Goal: Find contact information: Find contact information

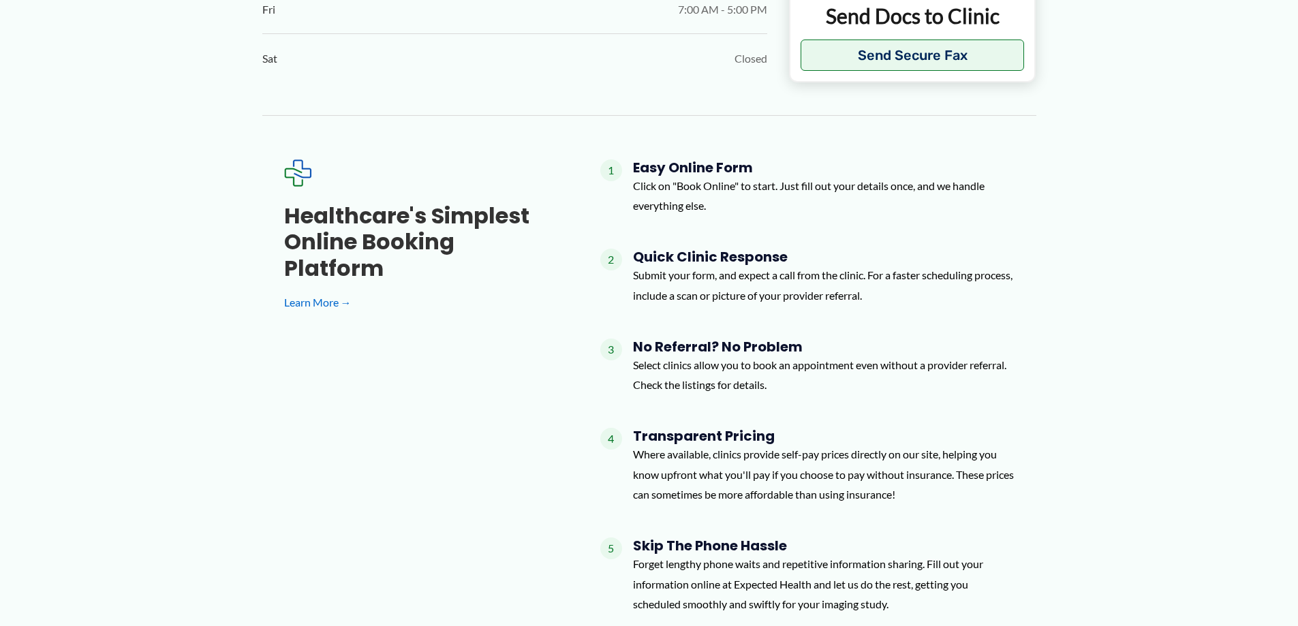
scroll to position [1090, 0]
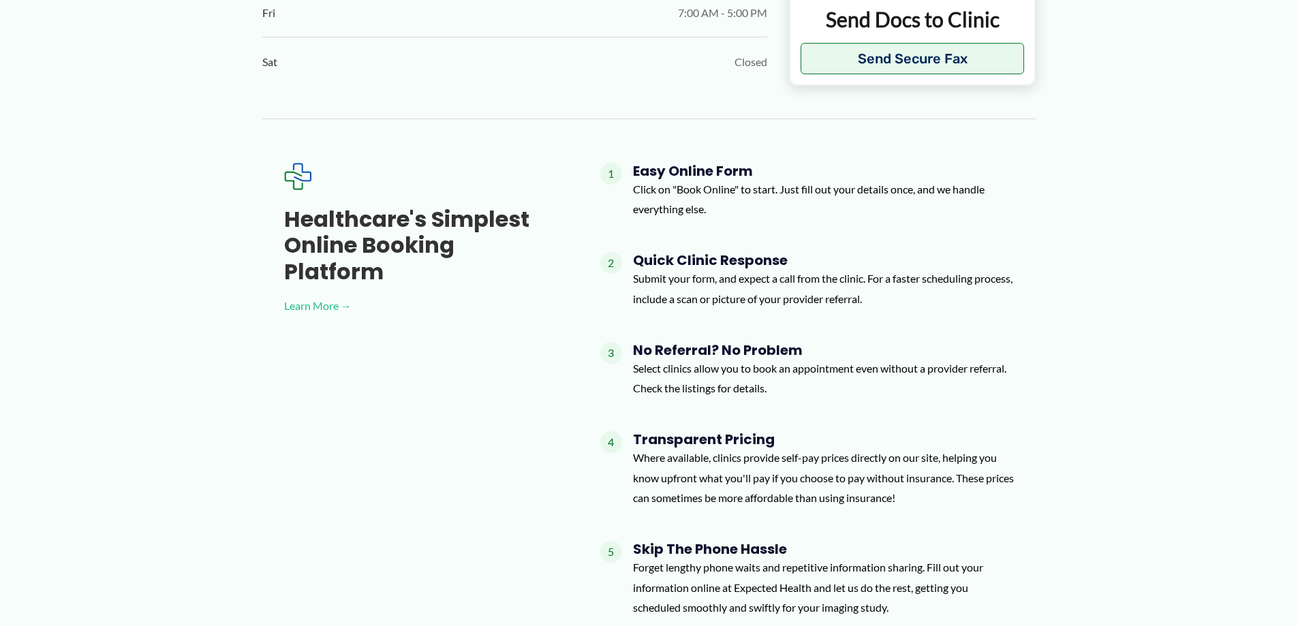
click at [310, 296] on link "Learn More →" at bounding box center [420, 306] width 272 height 20
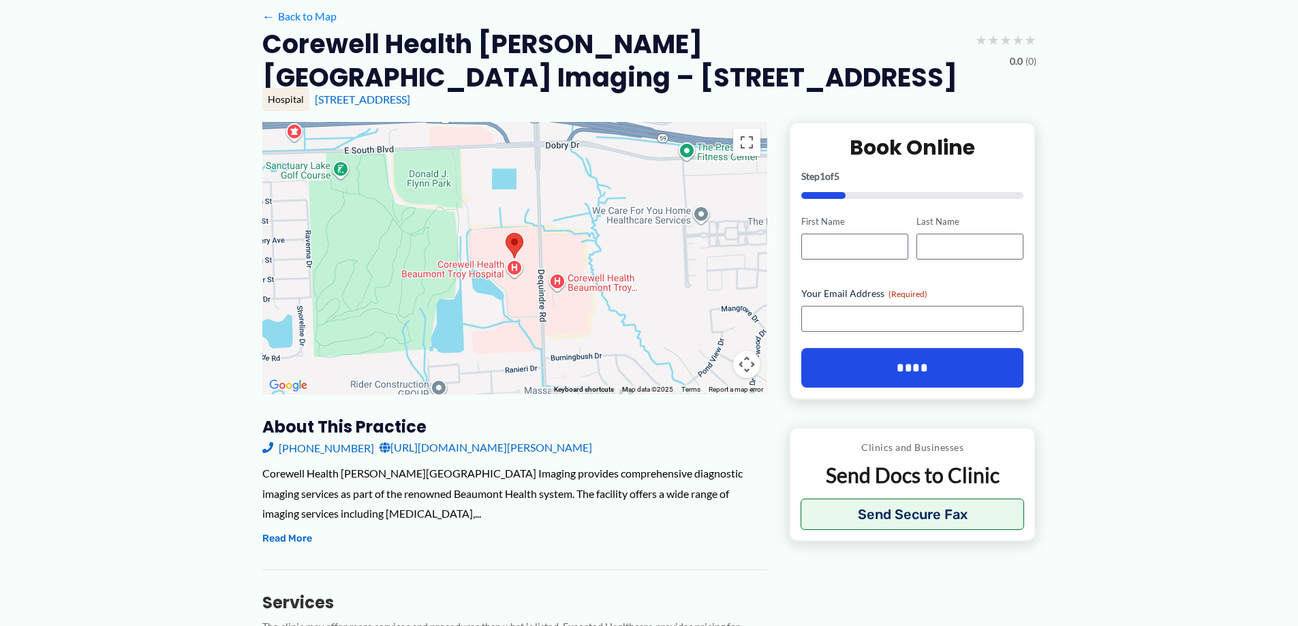
scroll to position [136, 0]
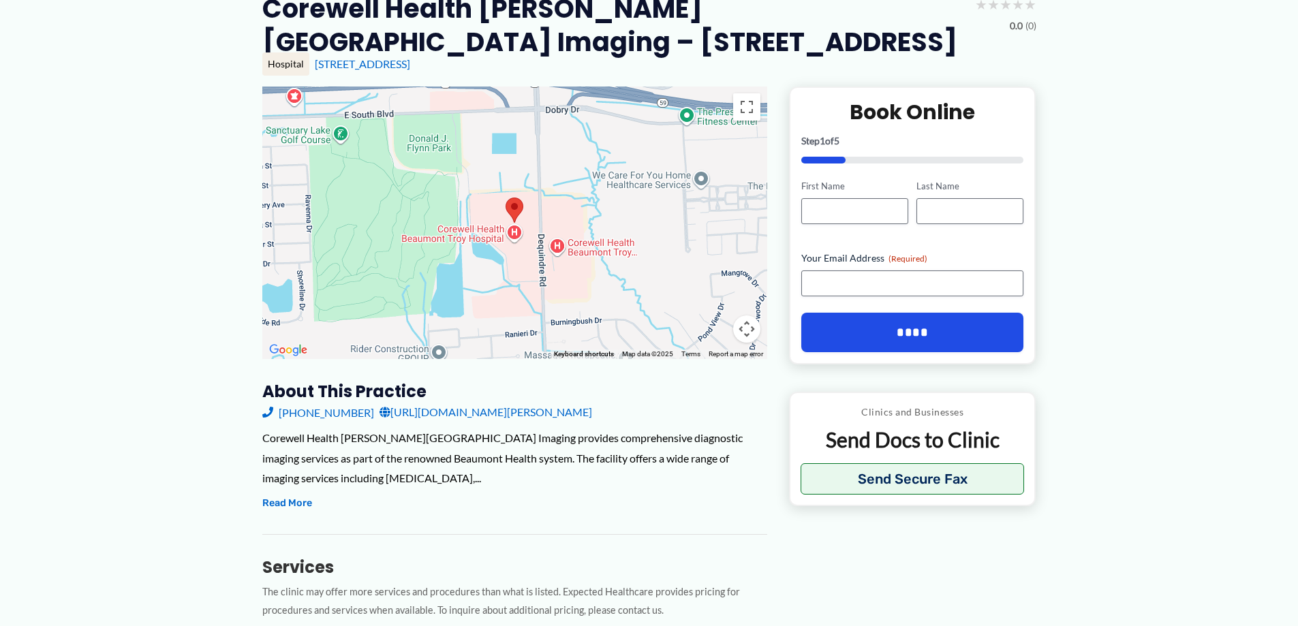
click at [478, 413] on link "[URL][DOMAIN_NAME][PERSON_NAME]" at bounding box center [485, 412] width 213 height 20
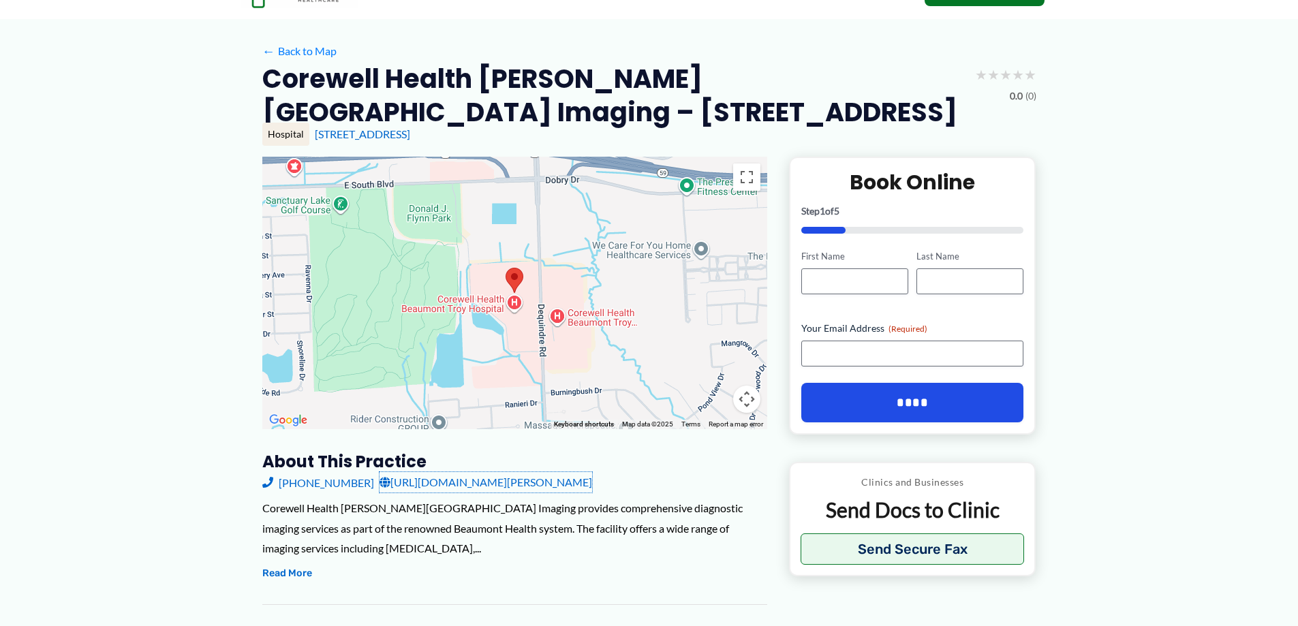
scroll to position [0, 0]
